Goal: Transaction & Acquisition: Subscribe to service/newsletter

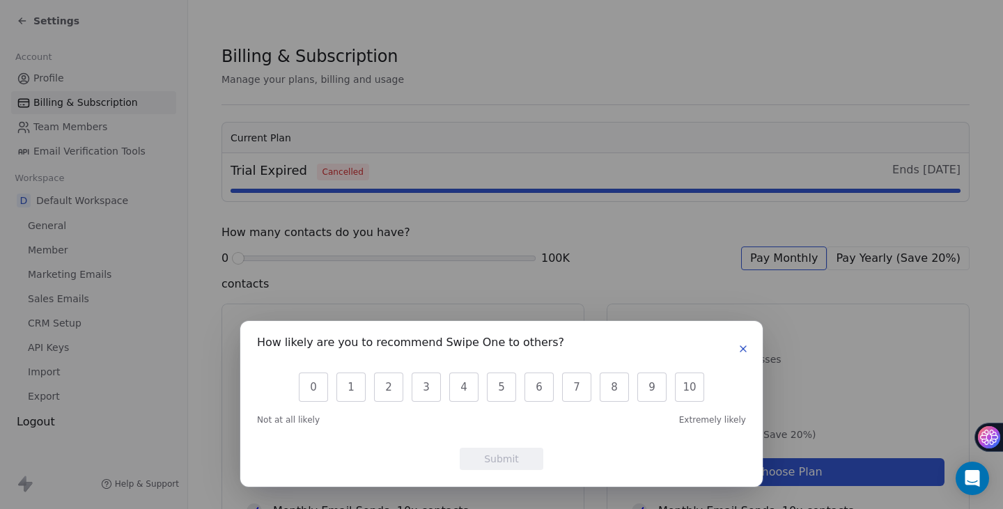
click at [744, 345] on icon "button" at bounding box center [742, 348] width 11 height 11
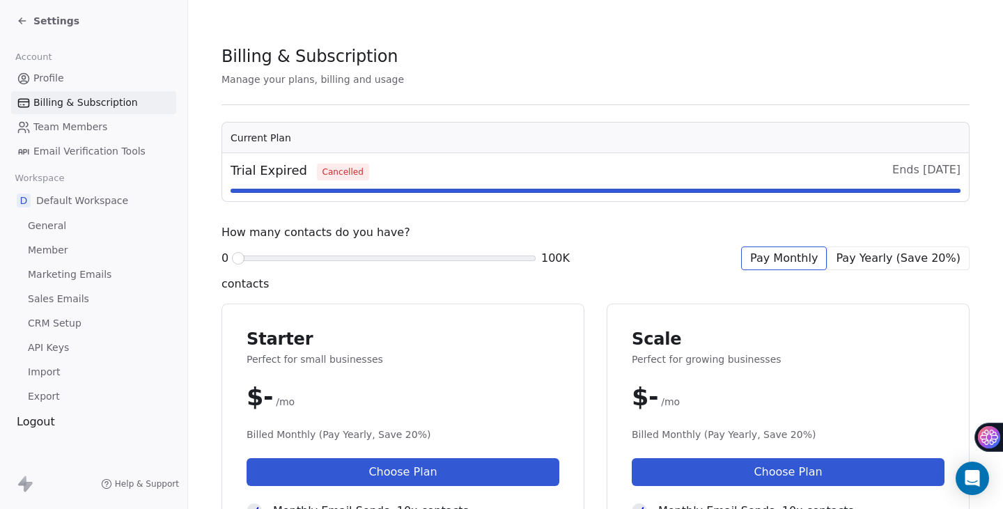
click at [44, 27] on span "Settings" at bounding box center [56, 21] width 46 height 14
click at [54, 23] on span "Settings" at bounding box center [56, 21] width 46 height 14
click at [439, 471] on button "Choose Plan" at bounding box center [402, 472] width 313 height 28
